Goal: Transaction & Acquisition: Subscribe to service/newsletter

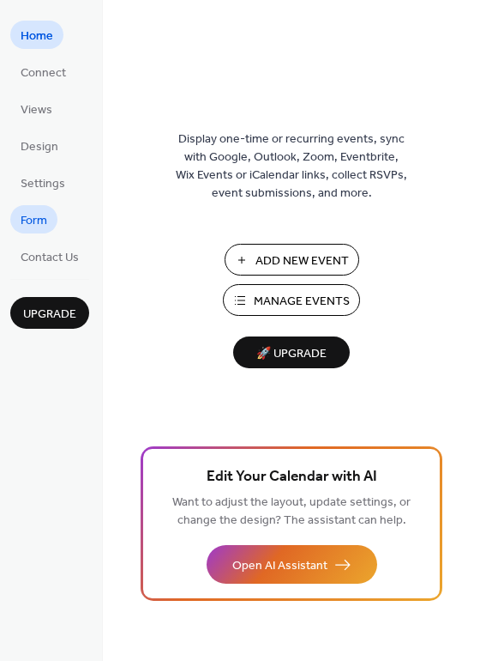
click at [25, 224] on span "Form" at bounding box center [34, 221] width 27 height 18
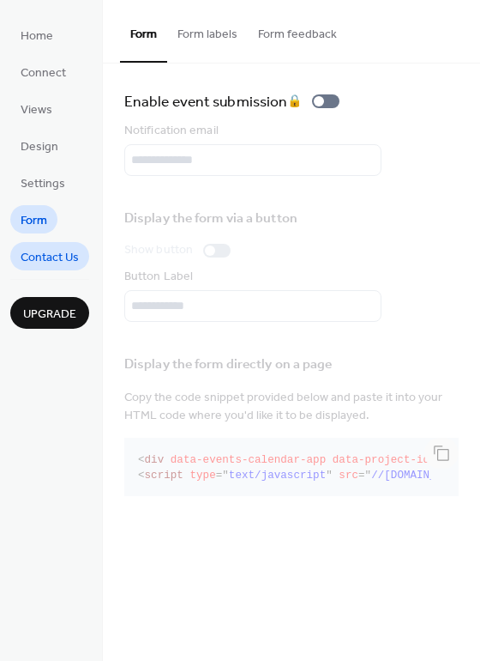
click at [54, 255] on span "Contact Us" at bounding box center [50, 258] width 58 height 18
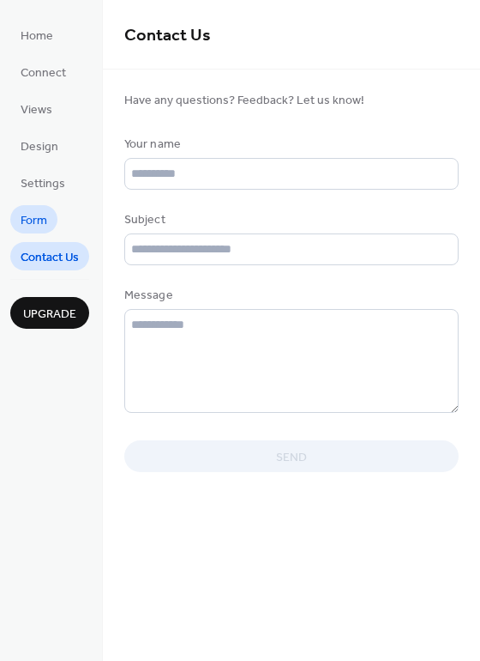
click at [33, 214] on span "Form" at bounding box center [34, 221] width 27 height 18
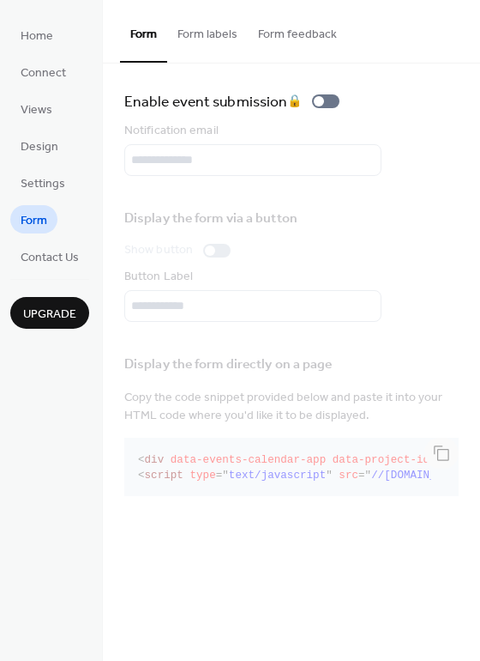
click at [30, 320] on span "Upgrade" at bounding box center [49, 314] width 53 height 18
